Goal: Information Seeking & Learning: Learn about a topic

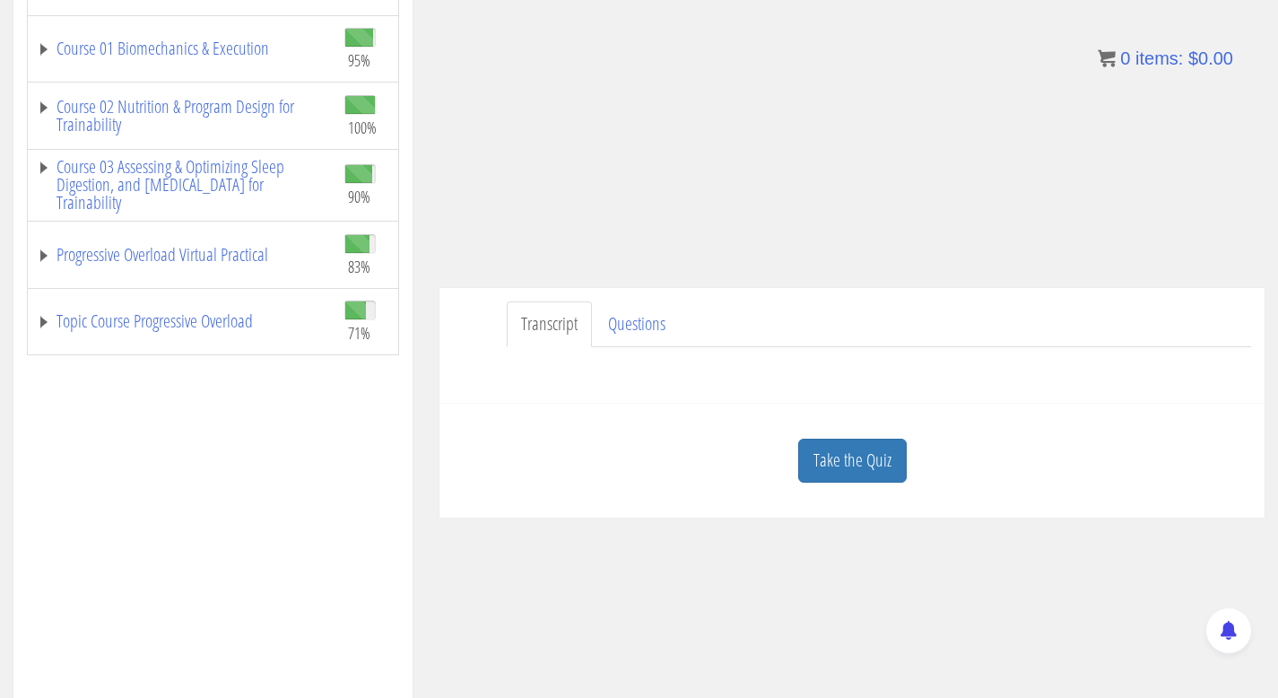
scroll to position [508, 0]
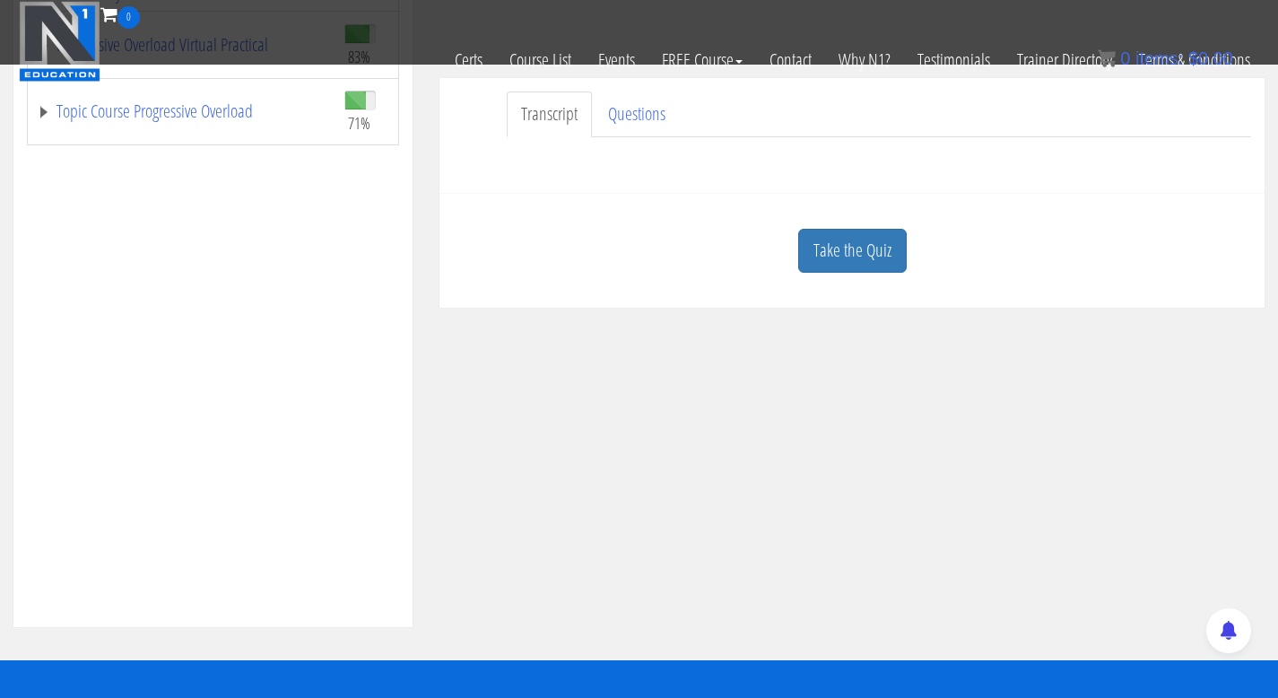
click at [870, 259] on link "Take the Quiz" at bounding box center [852, 251] width 109 height 44
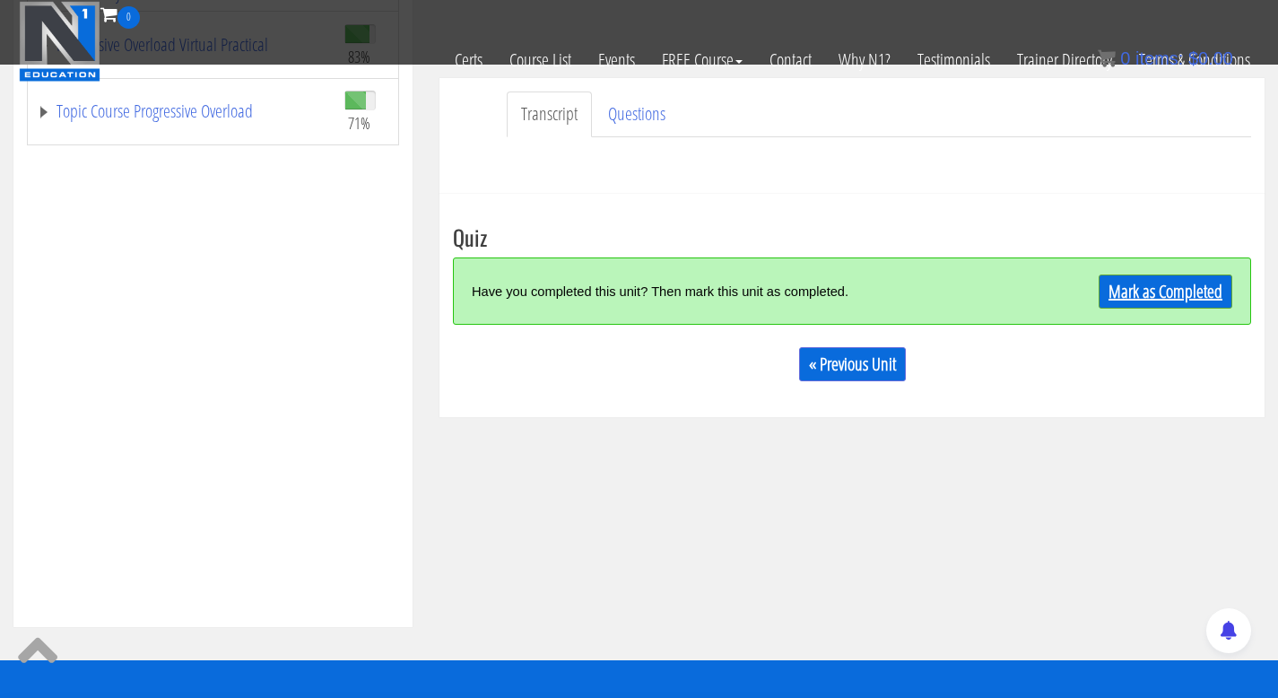
click at [1164, 291] on link "Mark as Completed" at bounding box center [1166, 291] width 134 height 34
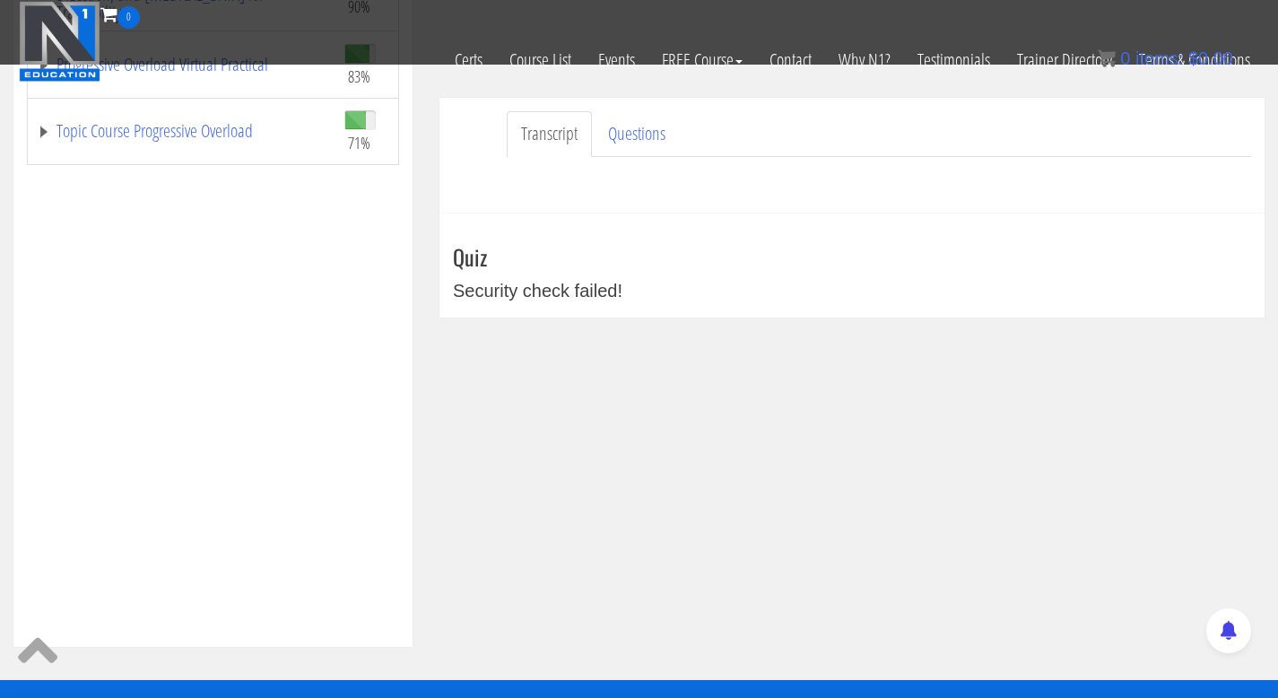
scroll to position [404, 0]
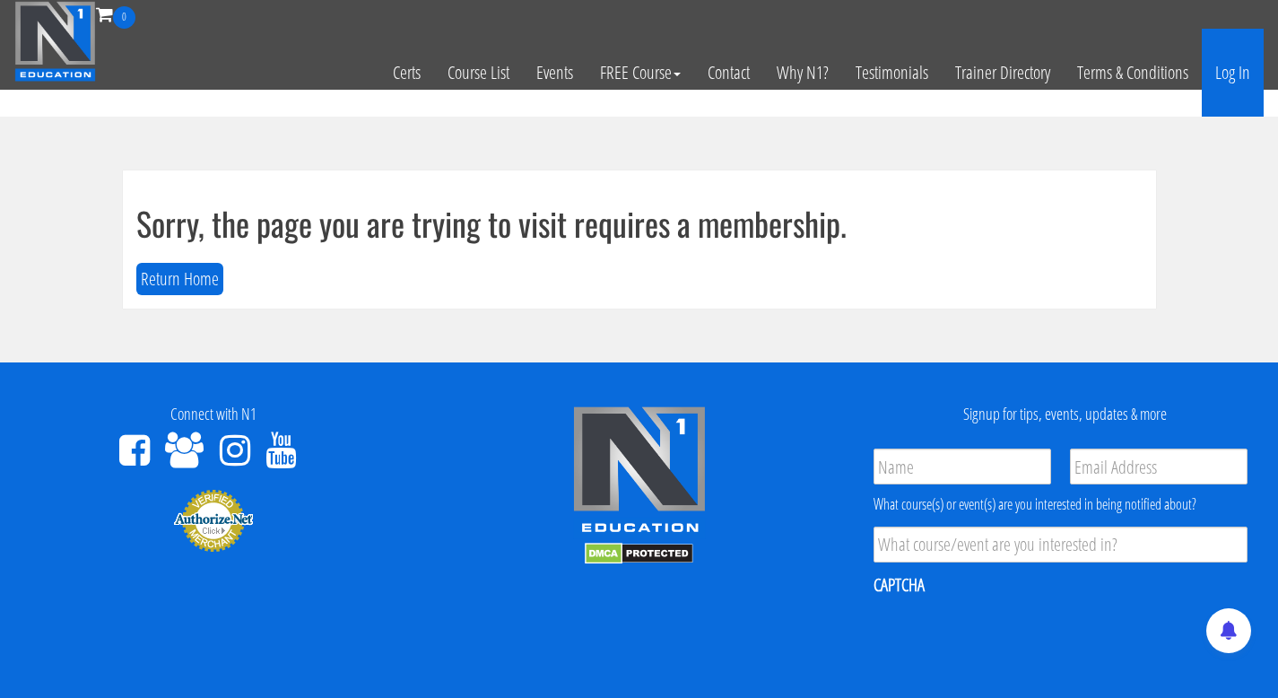
click at [1218, 93] on link "Log In" at bounding box center [1233, 73] width 62 height 88
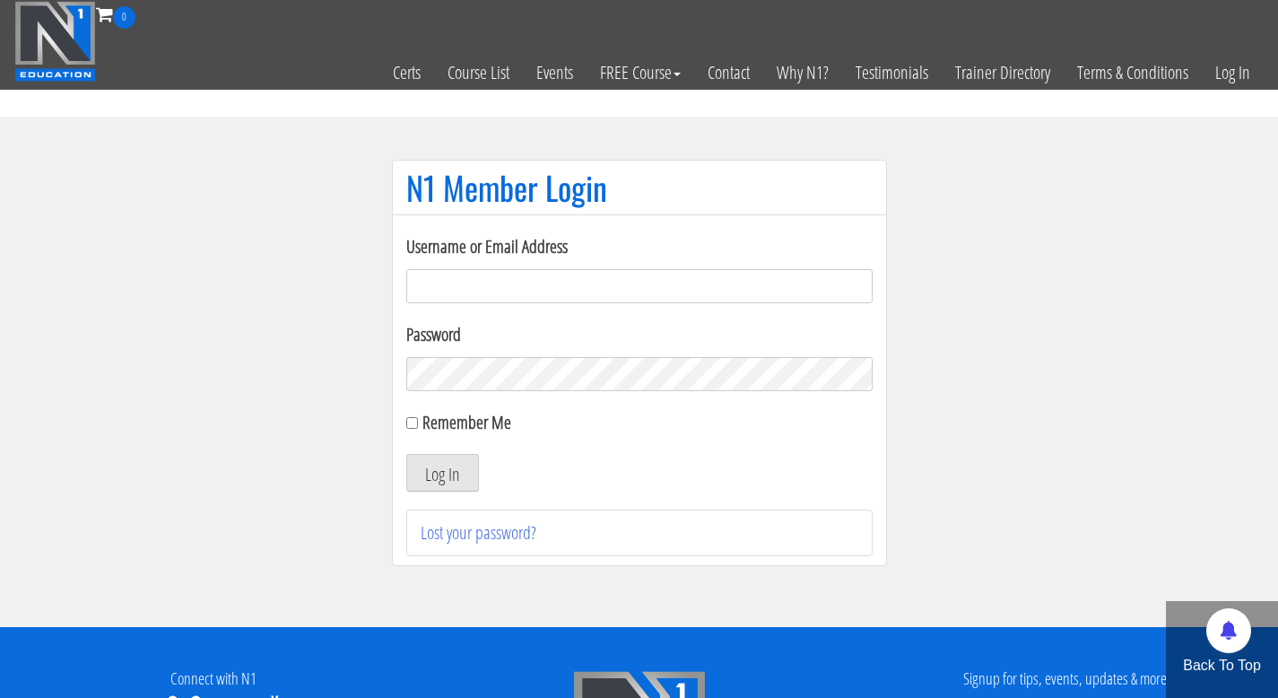
type input "info@fitbyjustus.nl"
click at [452, 464] on button "Log In" at bounding box center [442, 473] width 73 height 38
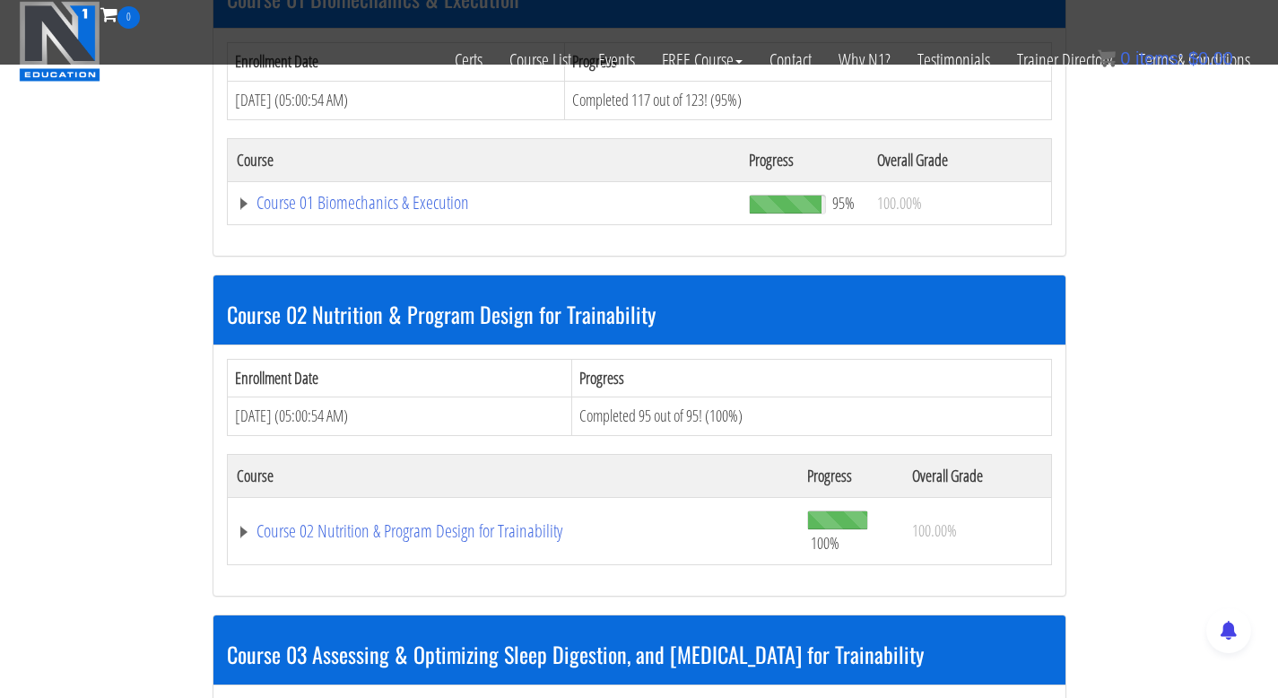
scroll to position [959, 0]
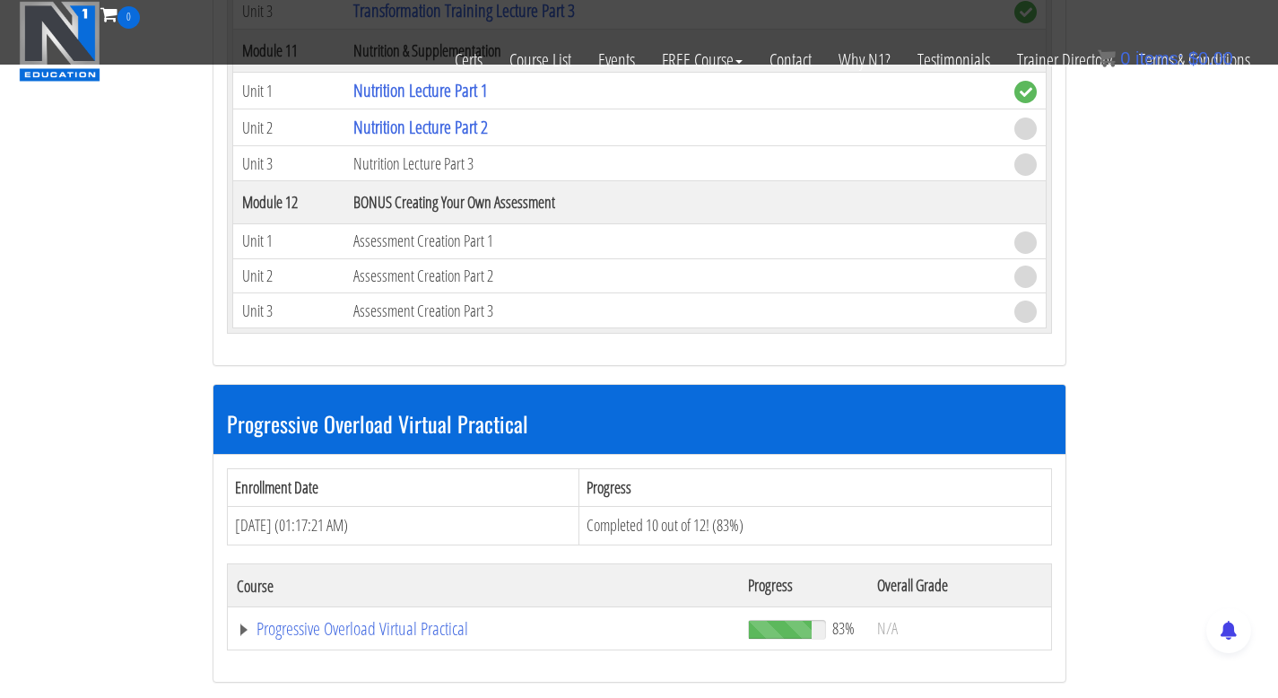
scroll to position [3588, 0]
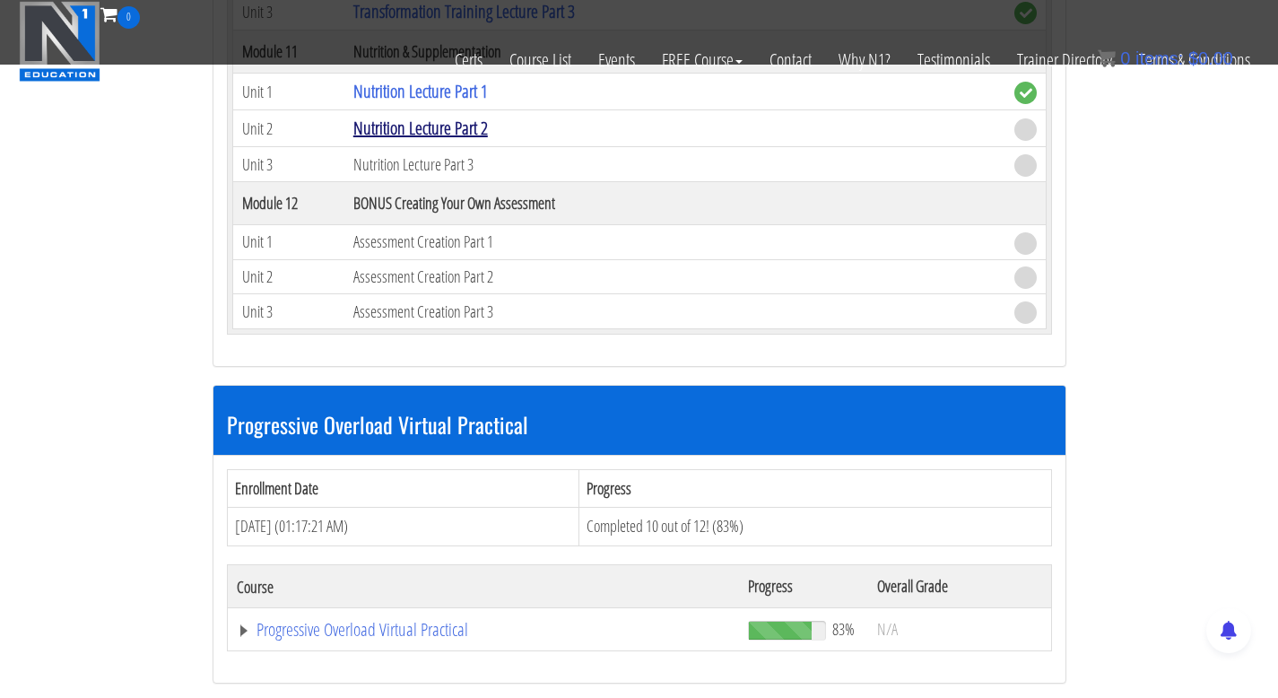
click at [444, 125] on link "Nutrition Lecture Part 2" at bounding box center [420, 128] width 135 height 24
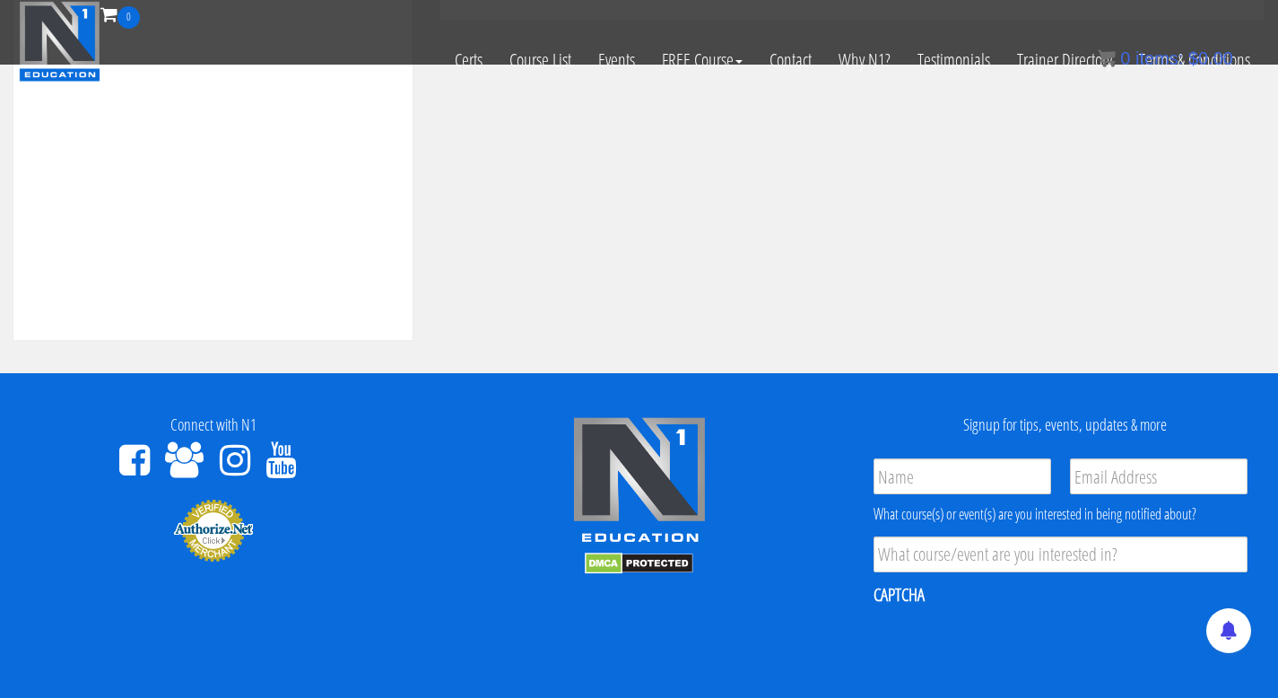
scroll to position [465, 0]
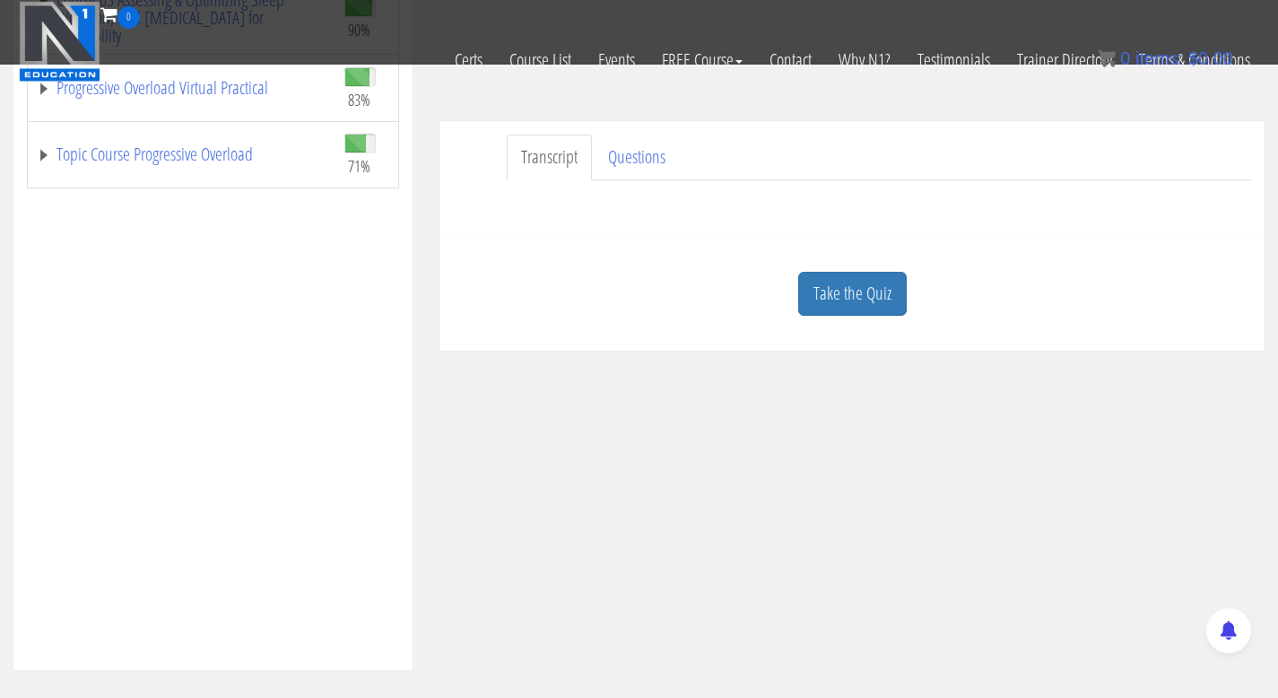
click at [819, 318] on div "Take the Quiz" at bounding box center [852, 293] width 798 height 87
click at [823, 309] on link "Take the Quiz" at bounding box center [852, 294] width 109 height 44
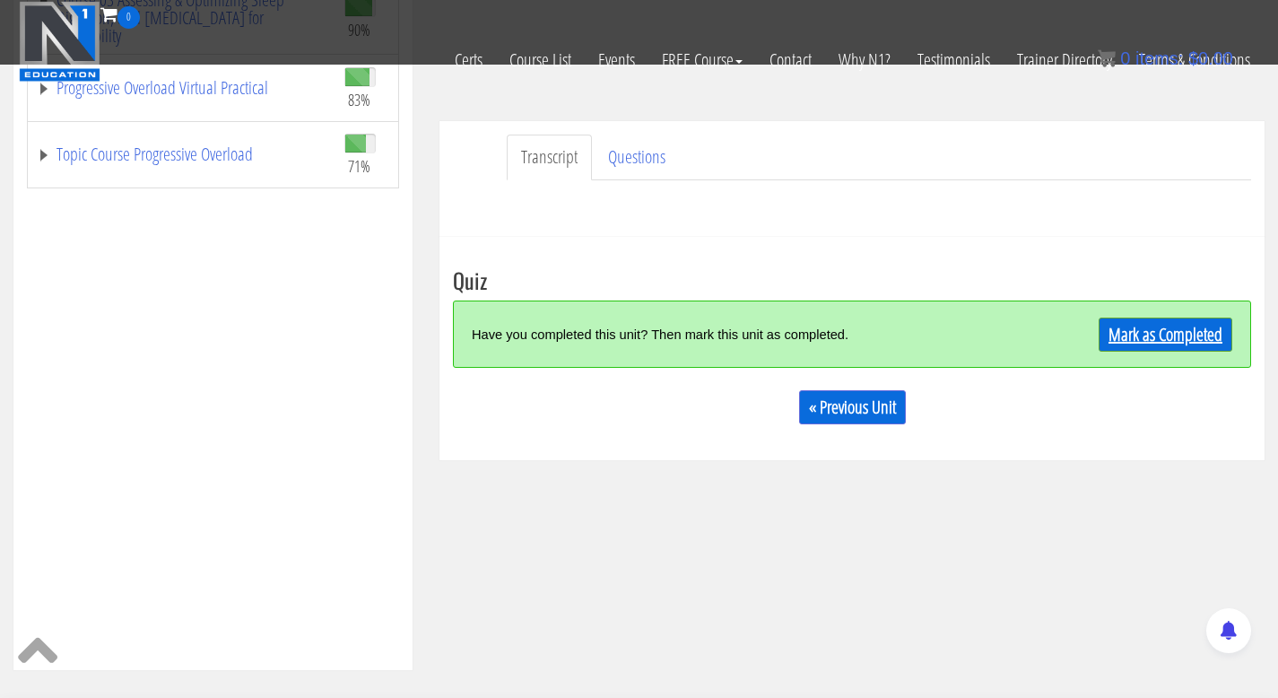
click at [1154, 339] on link "Mark as Completed" at bounding box center [1166, 335] width 134 height 34
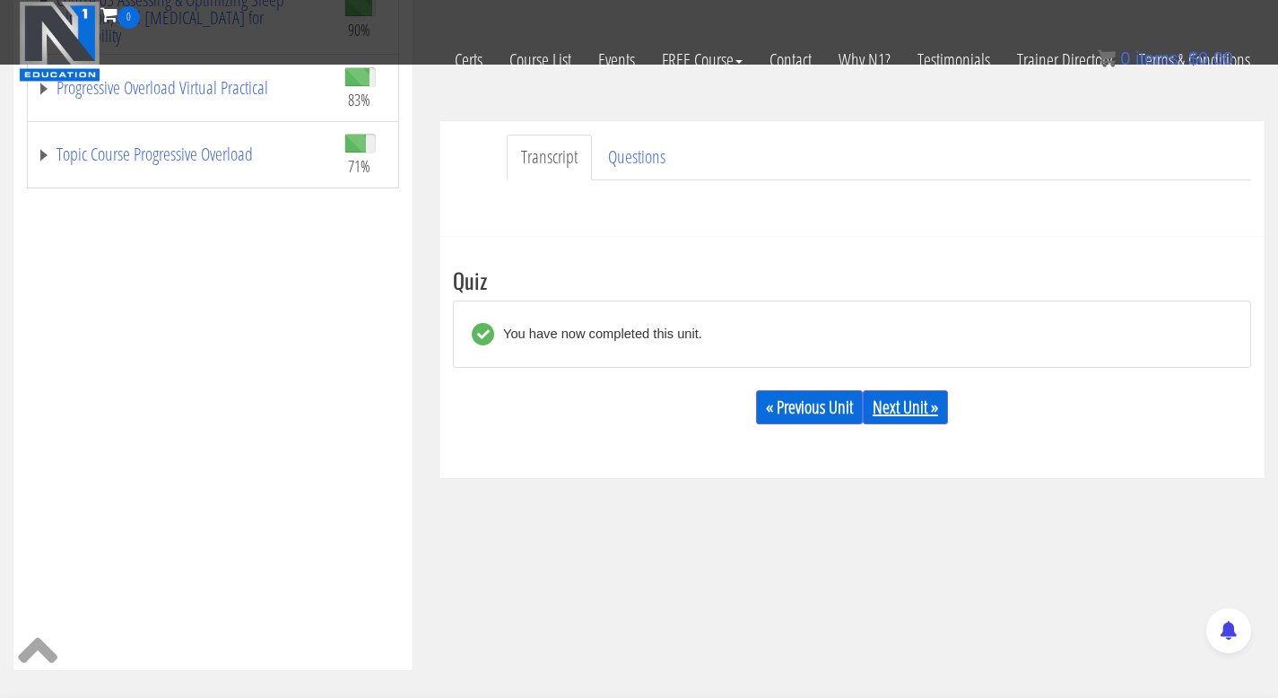
click at [939, 406] on link "Next Unit »" at bounding box center [905, 407] width 85 height 34
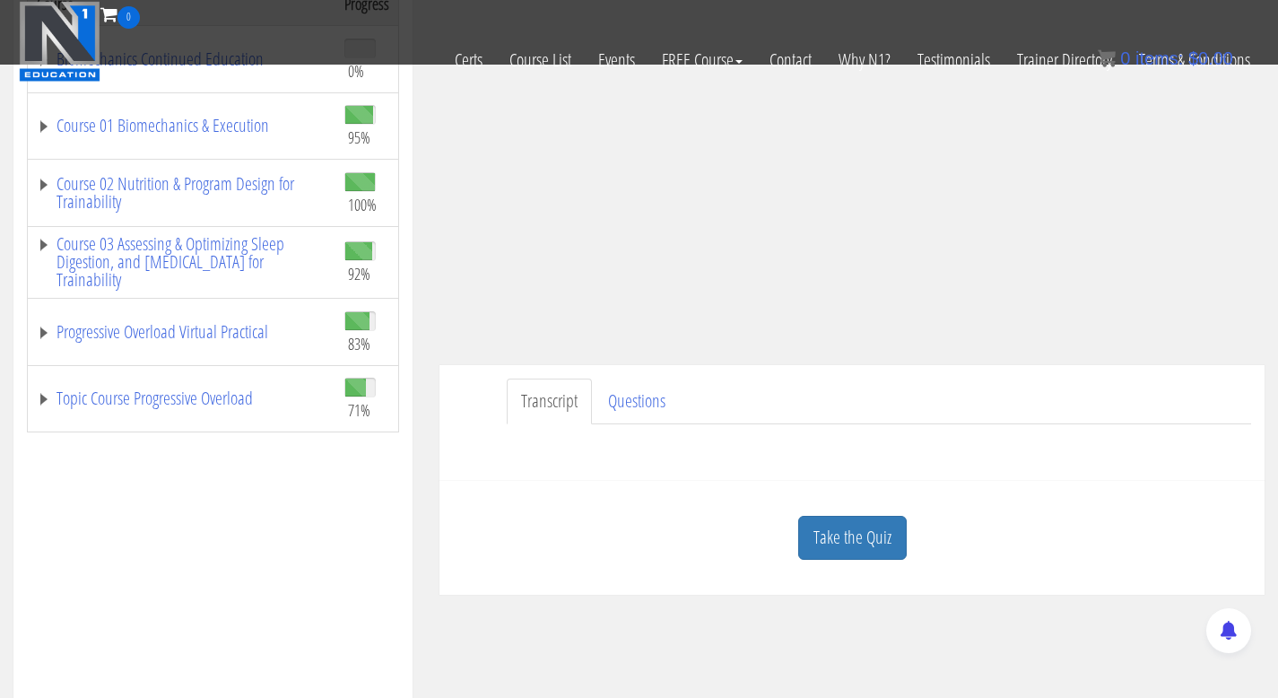
scroll to position [473, 0]
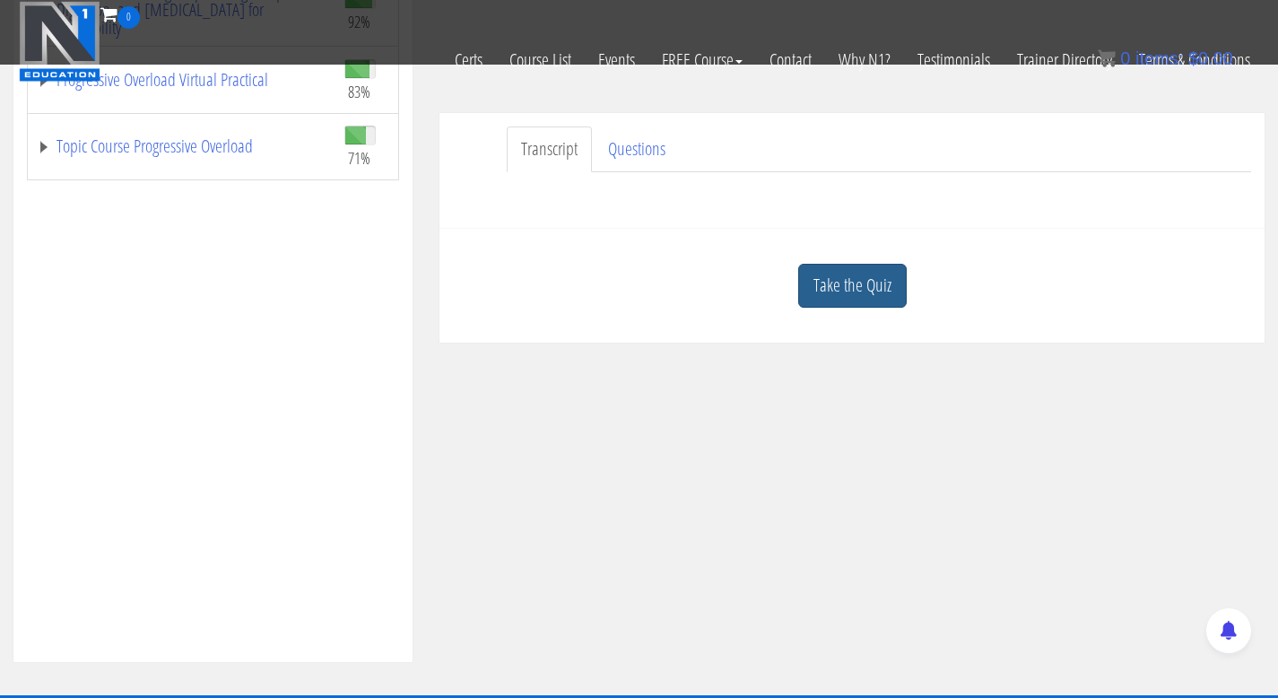
click at [848, 290] on link "Take the Quiz" at bounding box center [852, 286] width 109 height 44
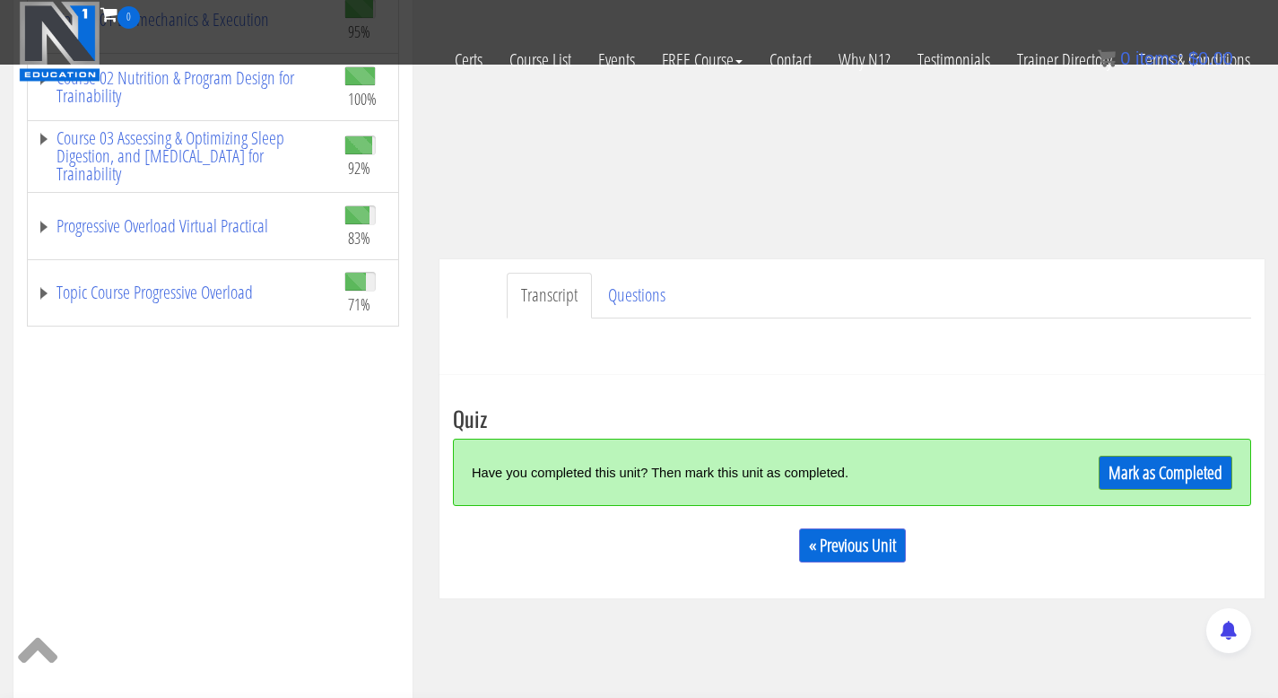
scroll to position [326, 0]
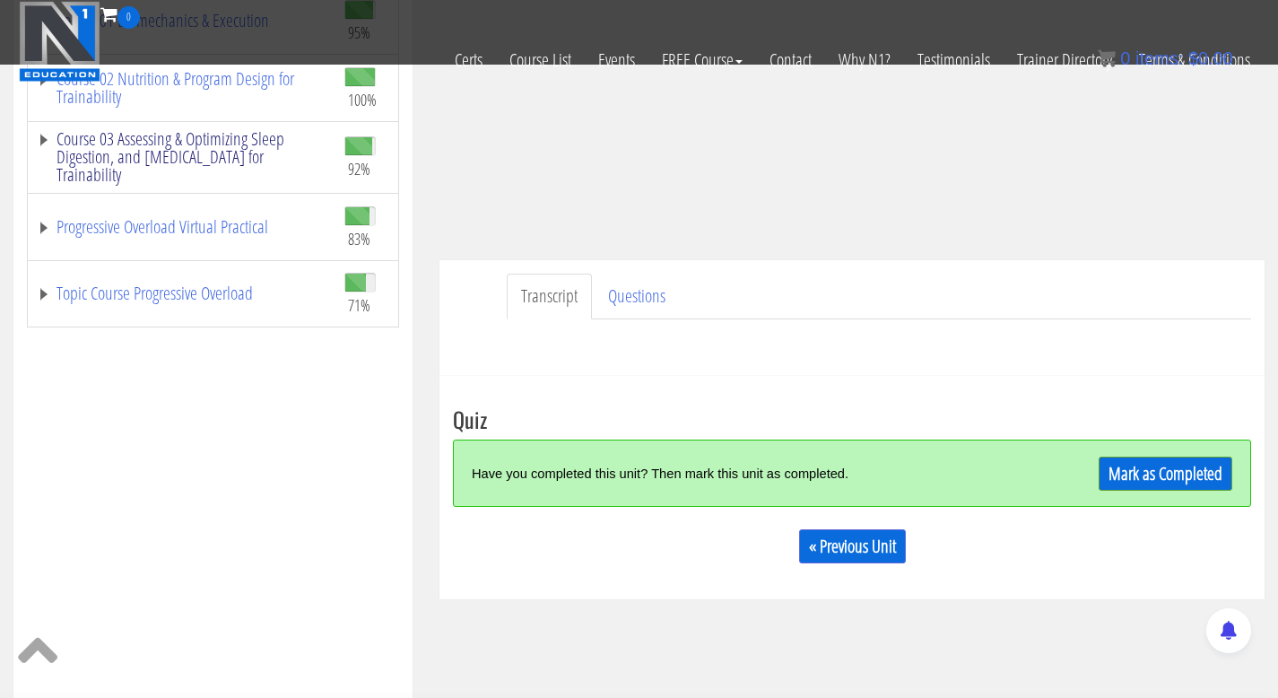
click at [239, 154] on link "Course 03 Assessing & Optimizing Sleep Digestion, and [MEDICAL_DATA] for Traina…" at bounding box center [182, 157] width 290 height 54
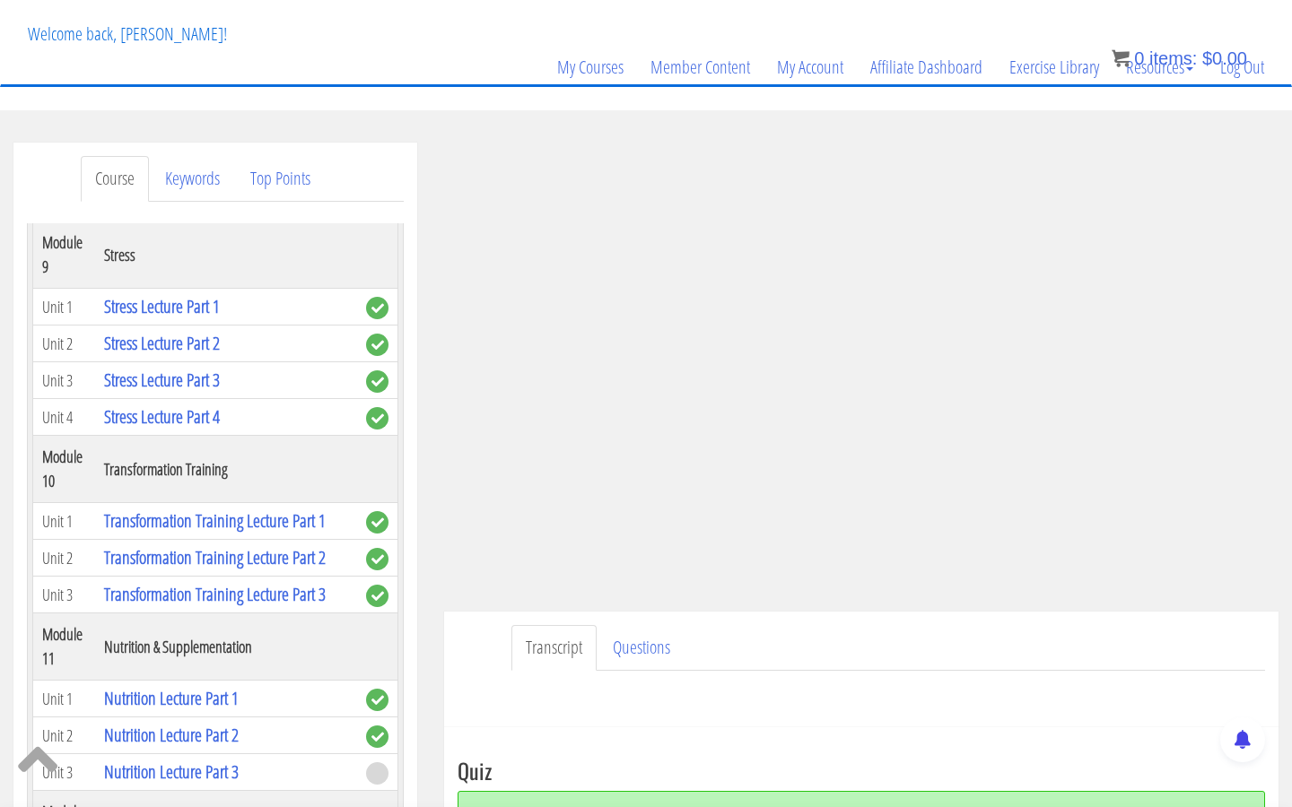
scroll to position [2474, 0]
